Goal: Obtain resource: Obtain resource

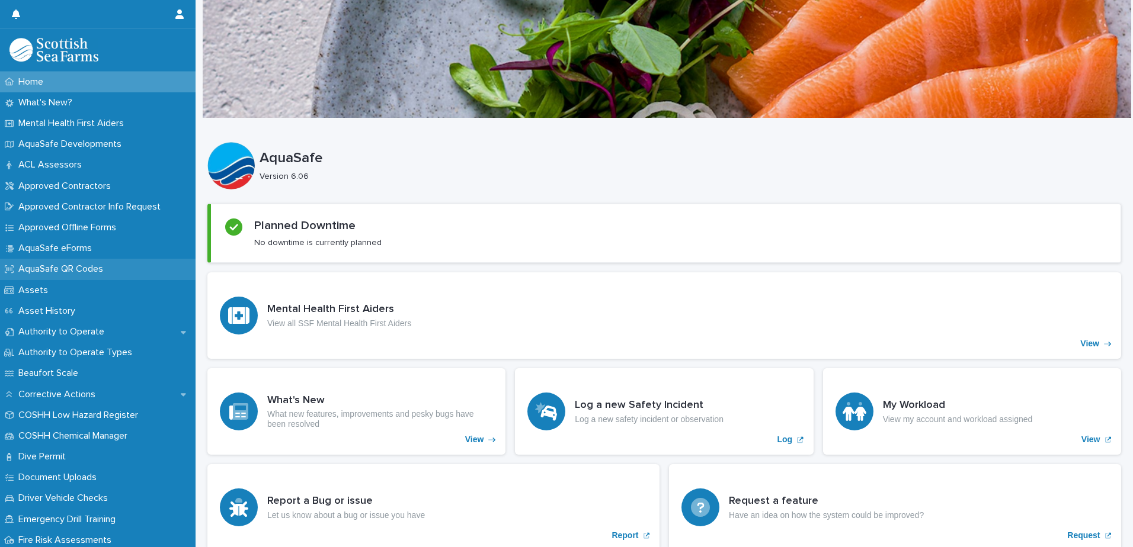
click at [97, 266] on p "AquaSafe QR Codes" at bounding box center [63, 269] width 99 height 11
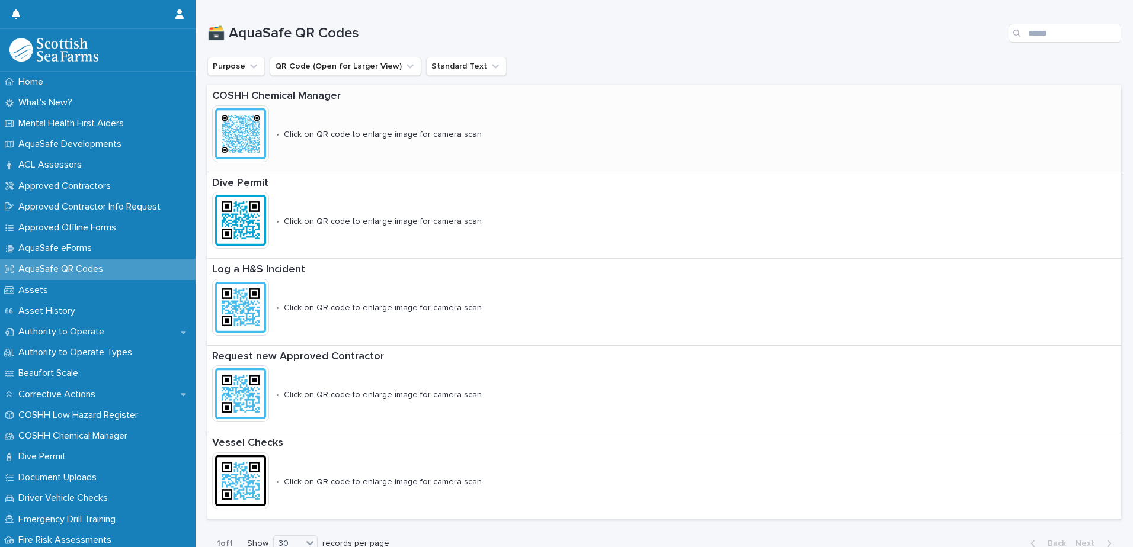
scroll to position [178, 0]
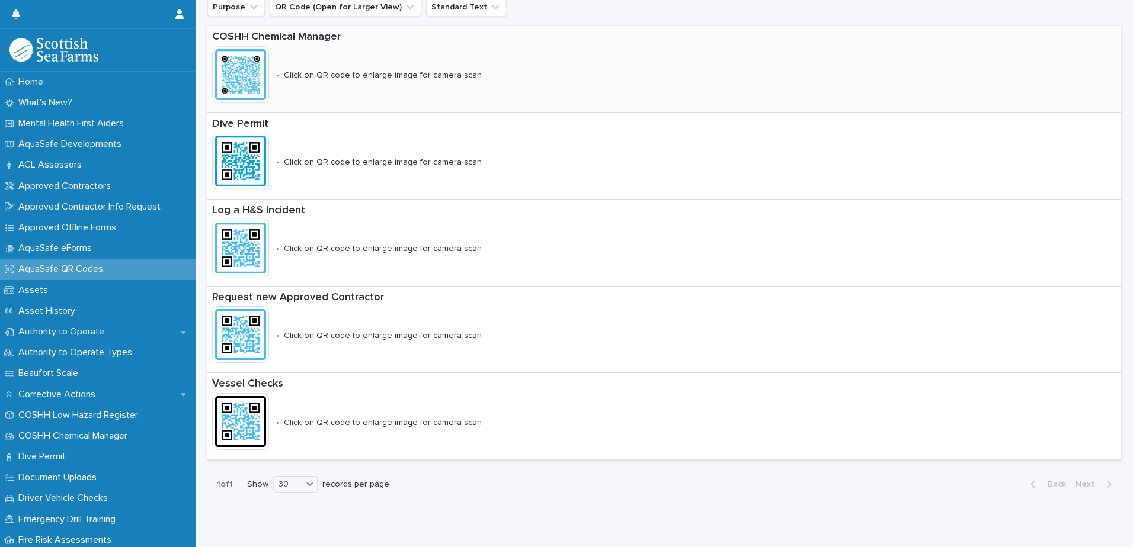
click at [413, 260] on div "Log a H&S Incident This file cannot be opened Download File • Click on QR code …" at bounding box center [393, 243] width 372 height 86
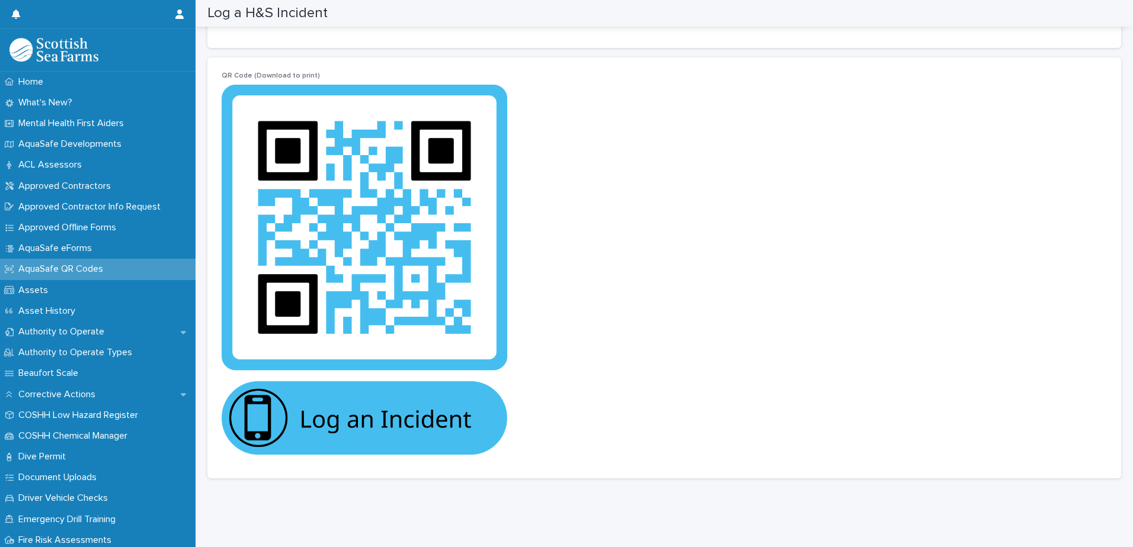
scroll to position [59, 0]
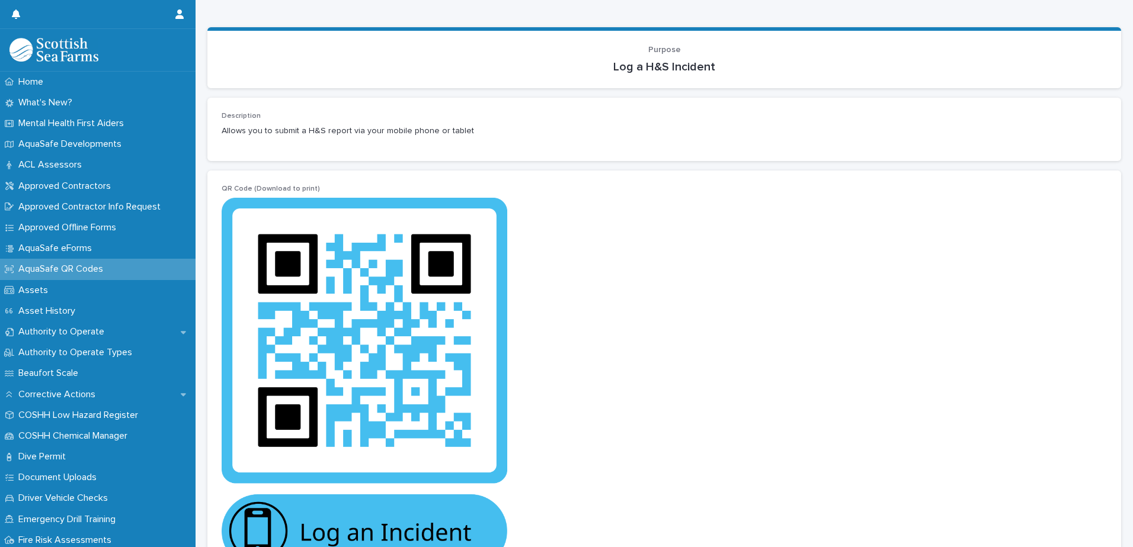
click at [382, 379] on img at bounding box center [365, 383] width 286 height 370
drag, startPoint x: 383, startPoint y: 378, endPoint x: 472, endPoint y: 364, distance: 90.6
click at [472, 364] on img at bounding box center [365, 383] width 286 height 370
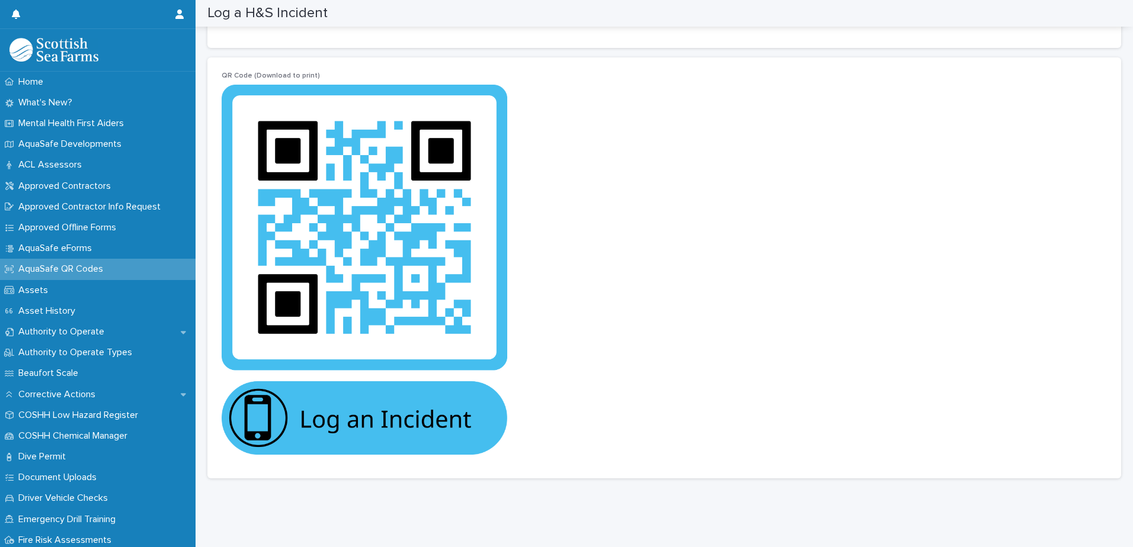
click at [282, 72] on span "QR Code (Download to print)" at bounding box center [271, 75] width 98 height 7
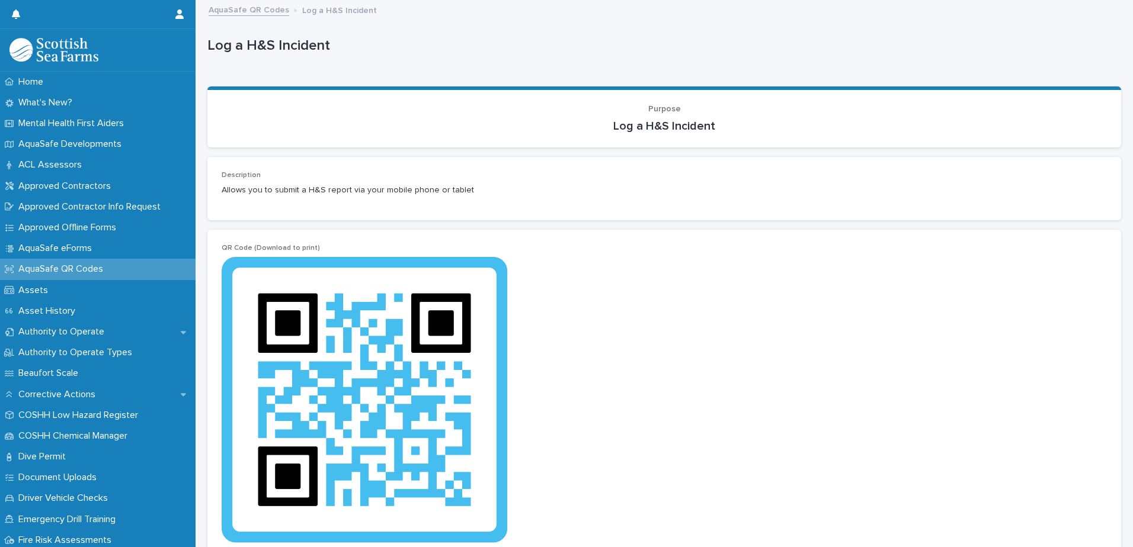
drag, startPoint x: 1113, startPoint y: 1, endPoint x: 428, endPoint y: 365, distance: 775.5
click at [132, 273] on div "AquaSafe QR Codes" at bounding box center [98, 269] width 196 height 21
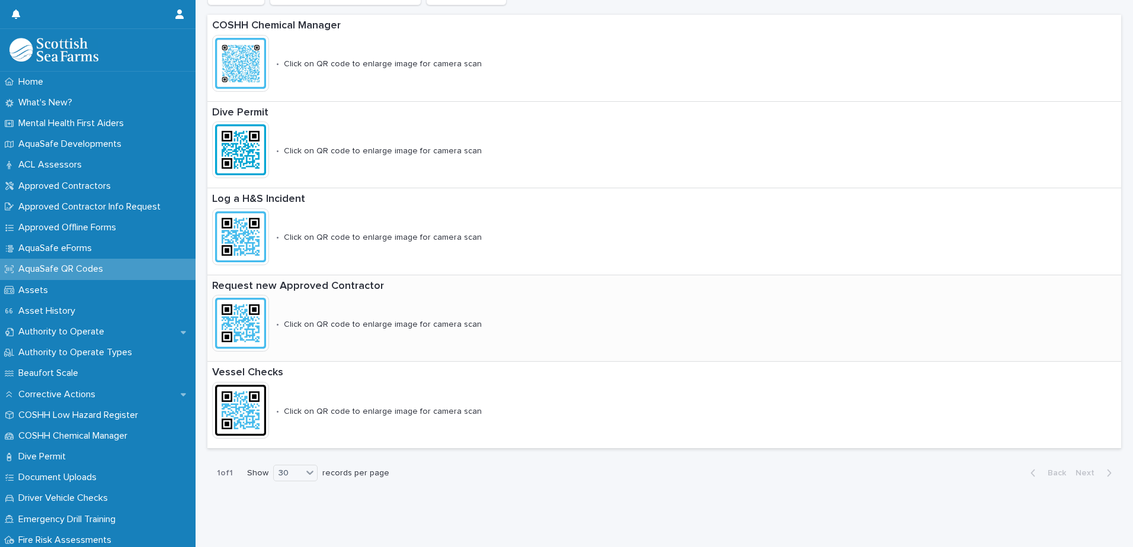
scroll to position [198, 0]
click at [402, 65] on div "COSHH Chemical Manager This file cannot be opened Download File • Click on QR c…" at bounding box center [411, 58] width 408 height 86
